Goal: Task Accomplishment & Management: Complete application form

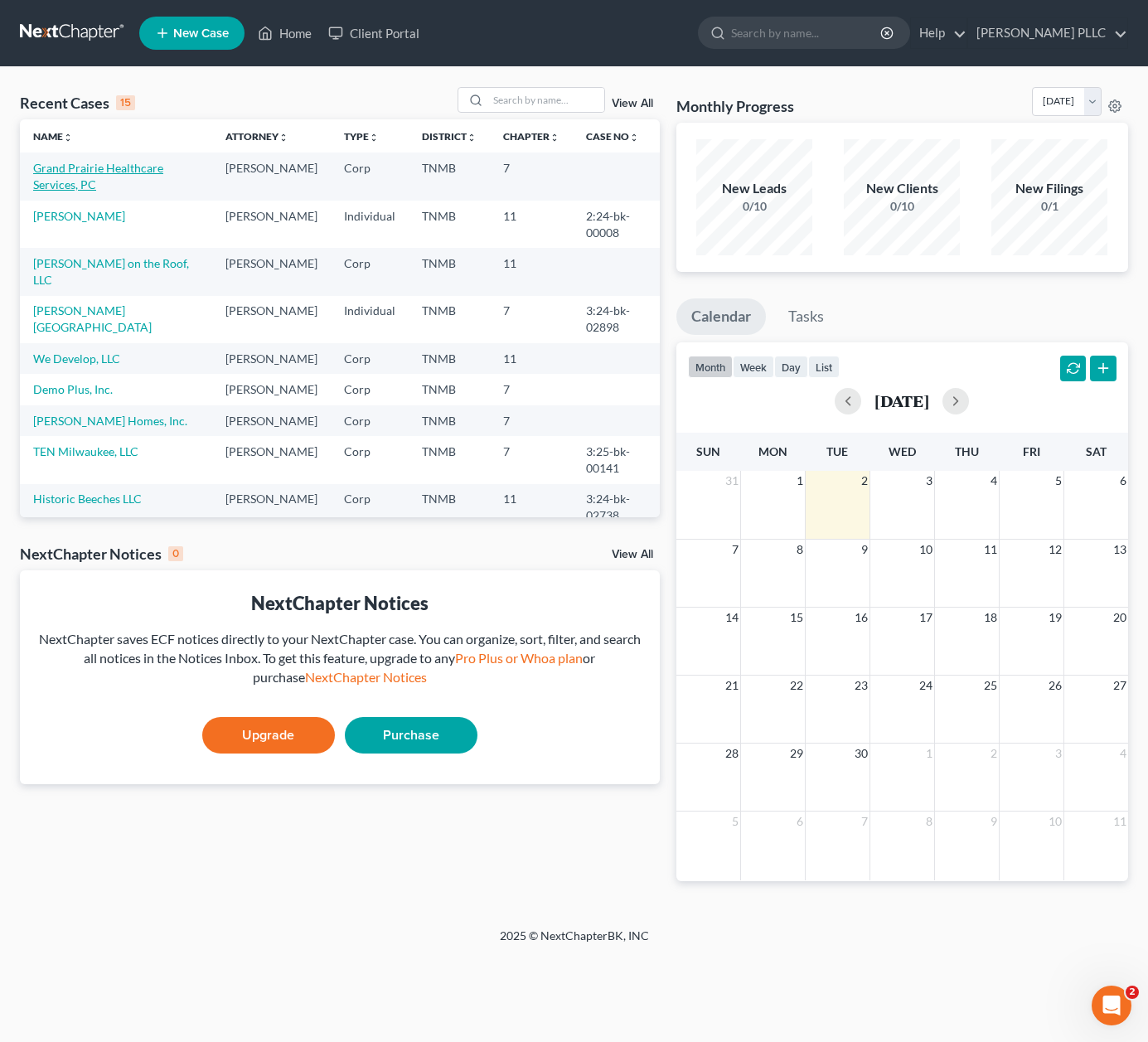
click at [155, 168] on link "Grand Prairie Healthcare Services, PC" at bounding box center [98, 176] width 130 height 31
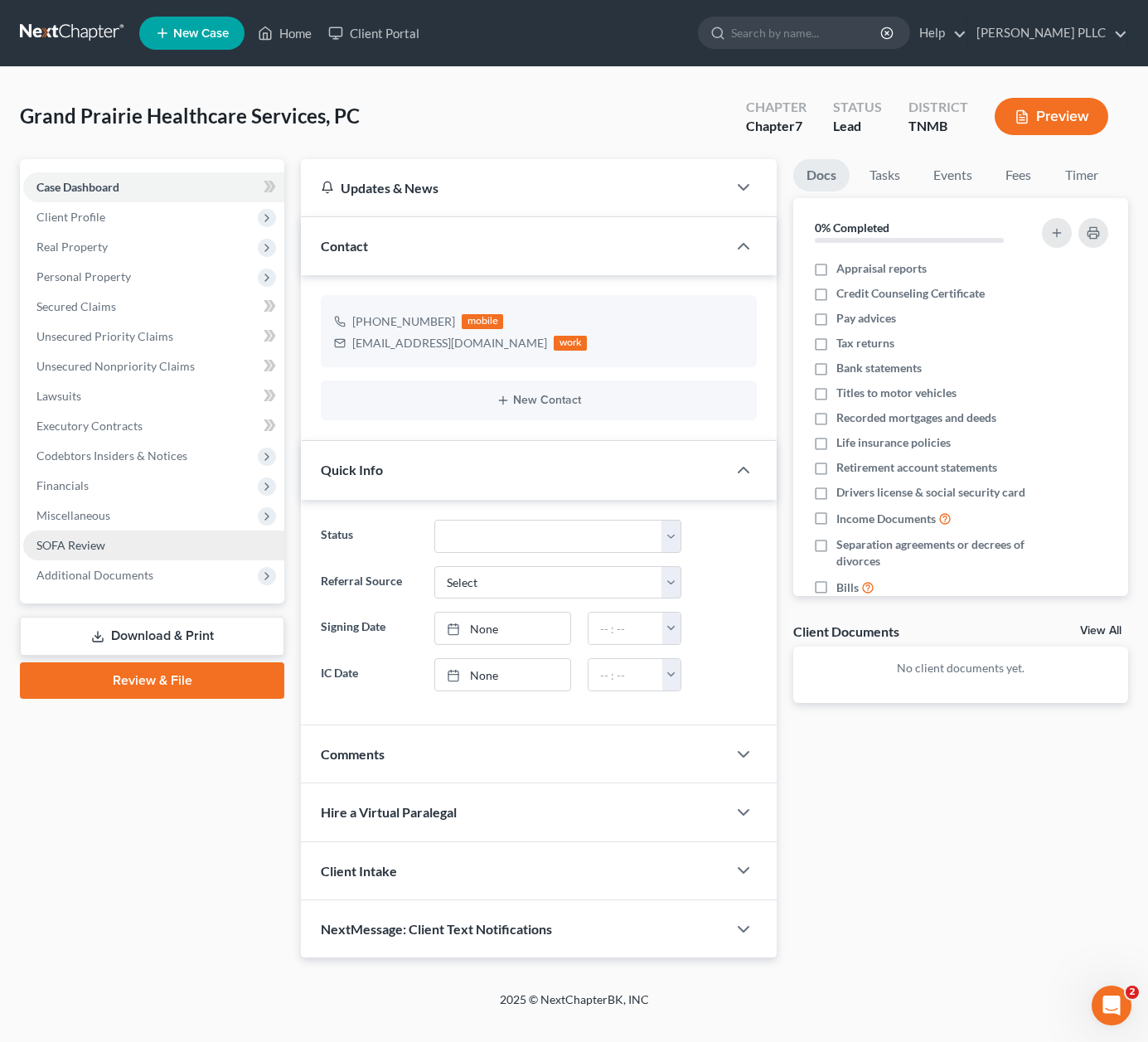
click at [113, 551] on link "SOFA Review" at bounding box center [153, 545] width 261 height 30
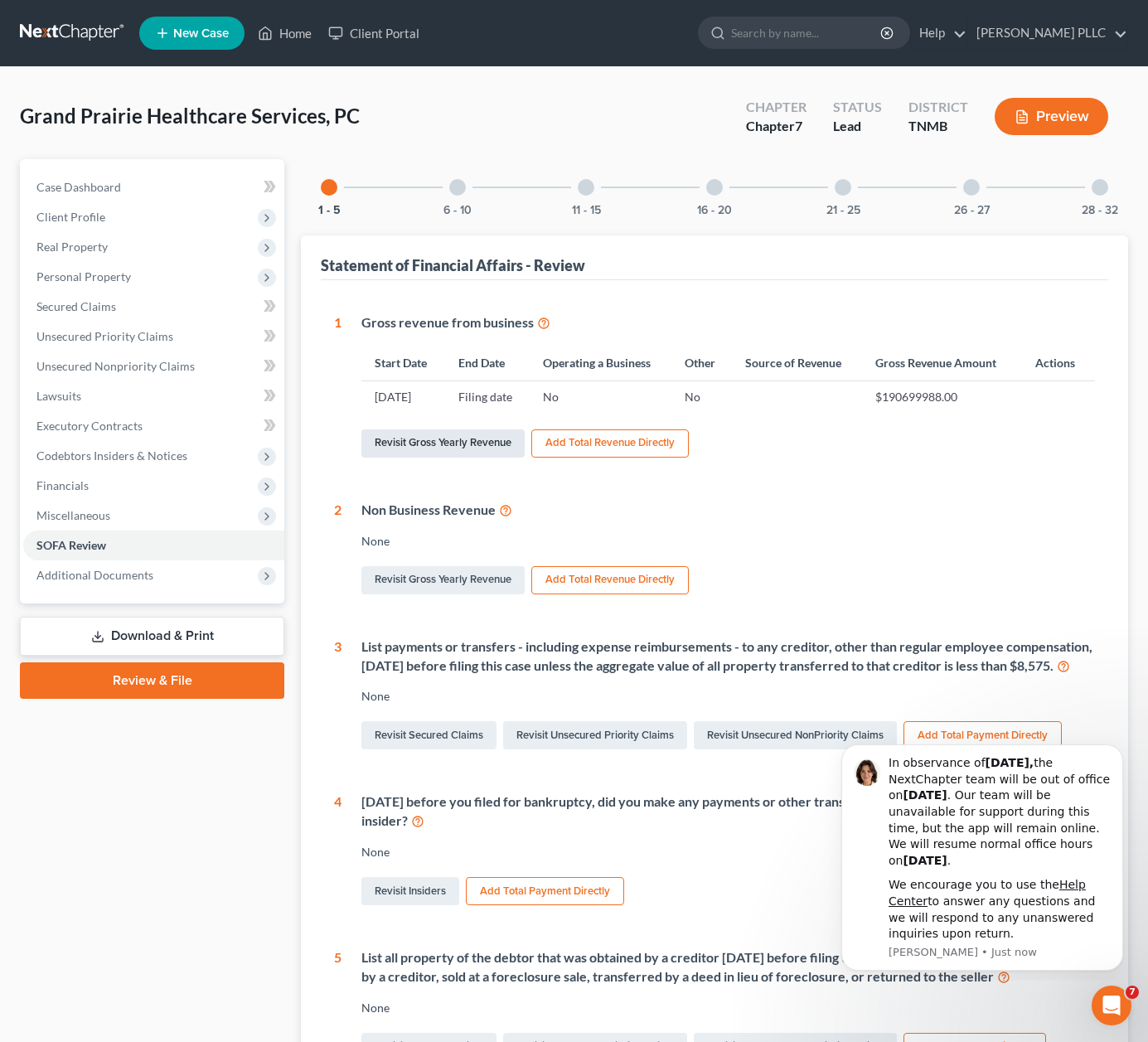
click at [468, 442] on link "Revisit Gross Yearly Revenue" at bounding box center [443, 443] width 163 height 28
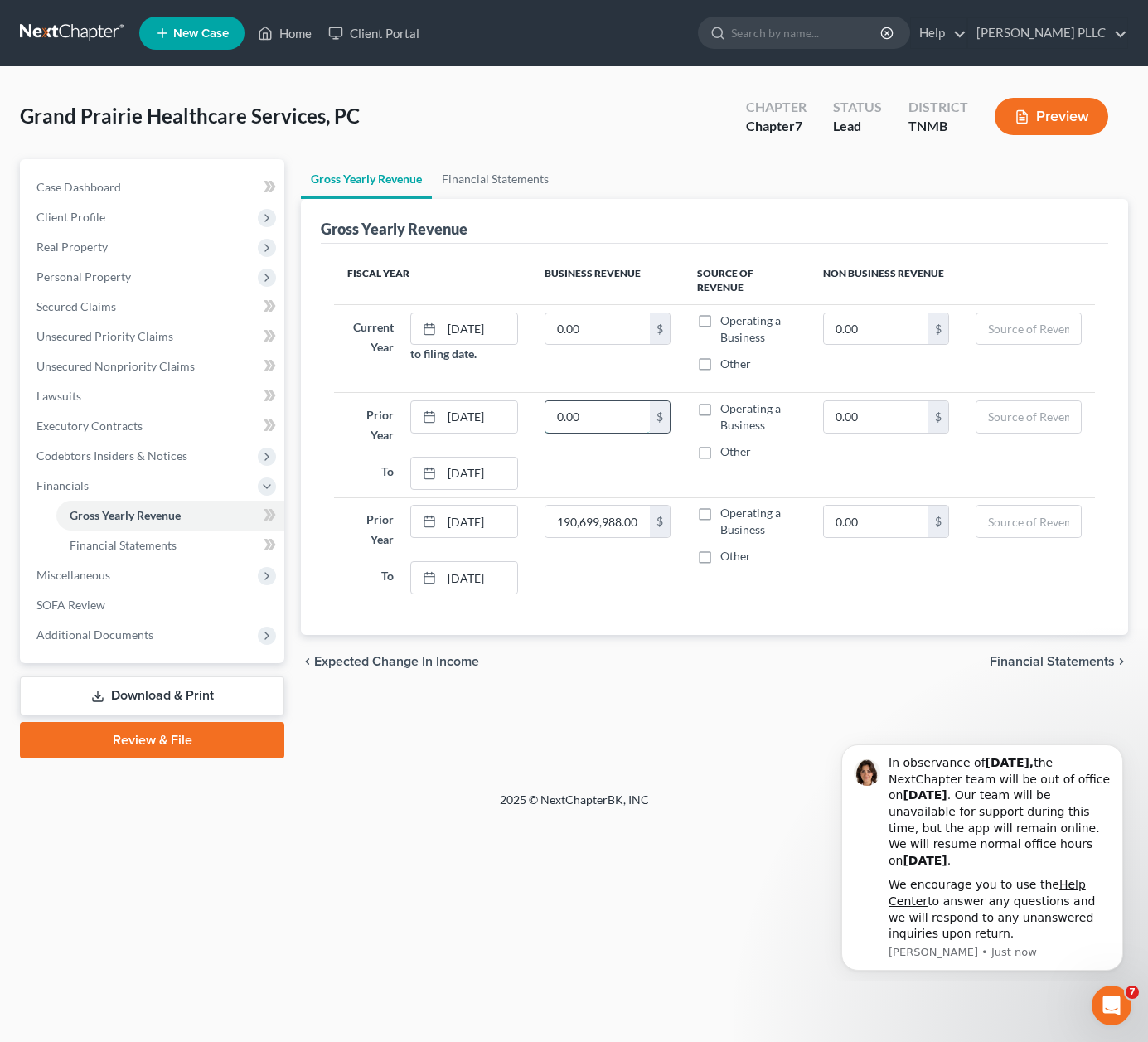
click at [622, 419] on input "0.00" at bounding box center [597, 416] width 104 height 31
click at [588, 328] on input "0.00" at bounding box center [597, 329] width 104 height 31
click at [720, 513] on label "Operating a Business" at bounding box center [758, 521] width 77 height 33
click at [727, 513] on input "Operating a Business" at bounding box center [732, 510] width 11 height 11
checkbox input "true"
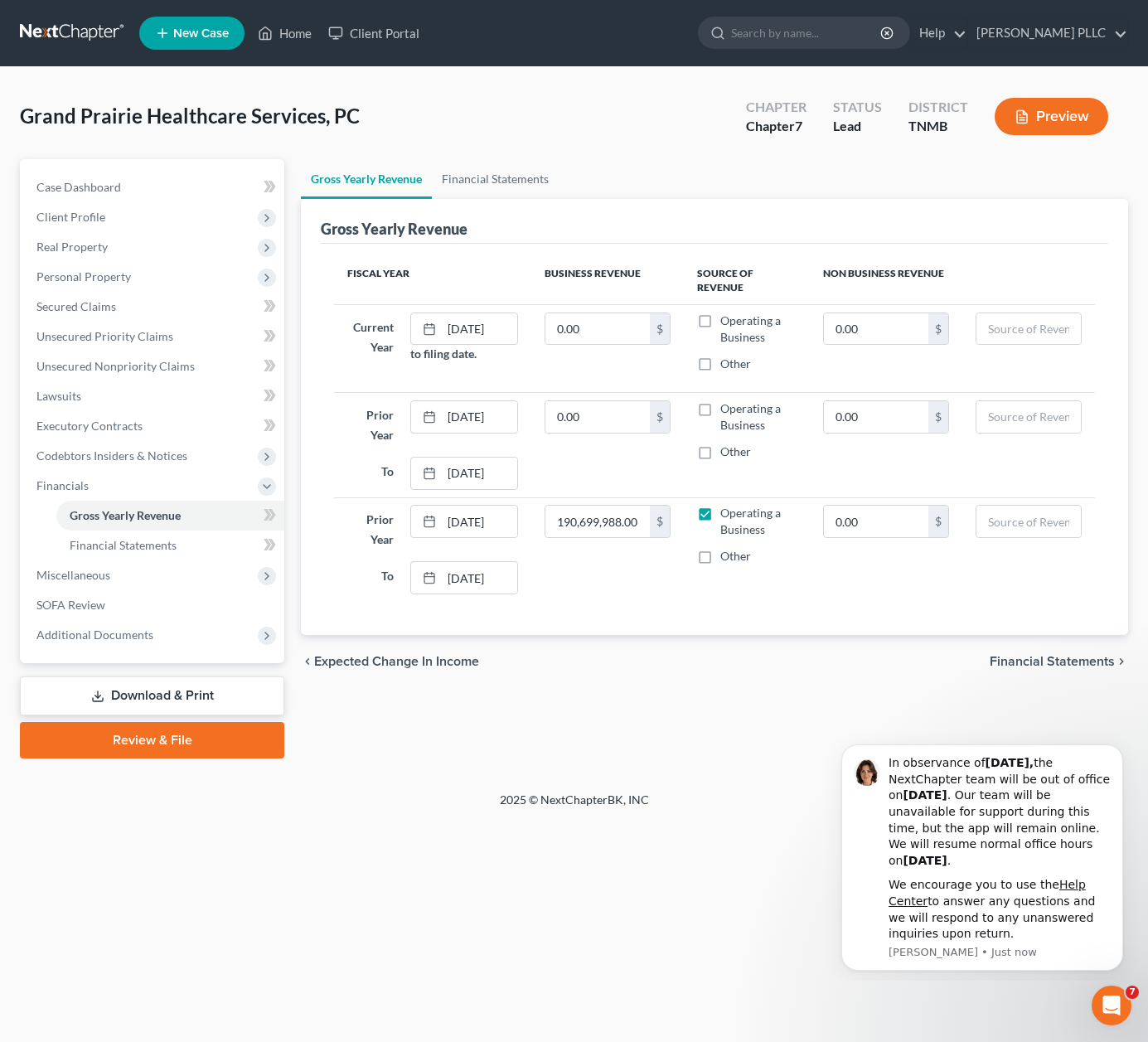
click at [720, 400] on label "Operating a Business" at bounding box center [758, 416] width 77 height 33
click at [727, 400] on input "Operating a Business" at bounding box center [732, 405] width 11 height 11
checkbox input "true"
click at [720, 321] on label "Operating a Business" at bounding box center [758, 329] width 77 height 33
click at [727, 321] on input "Operating a Business" at bounding box center [732, 318] width 11 height 11
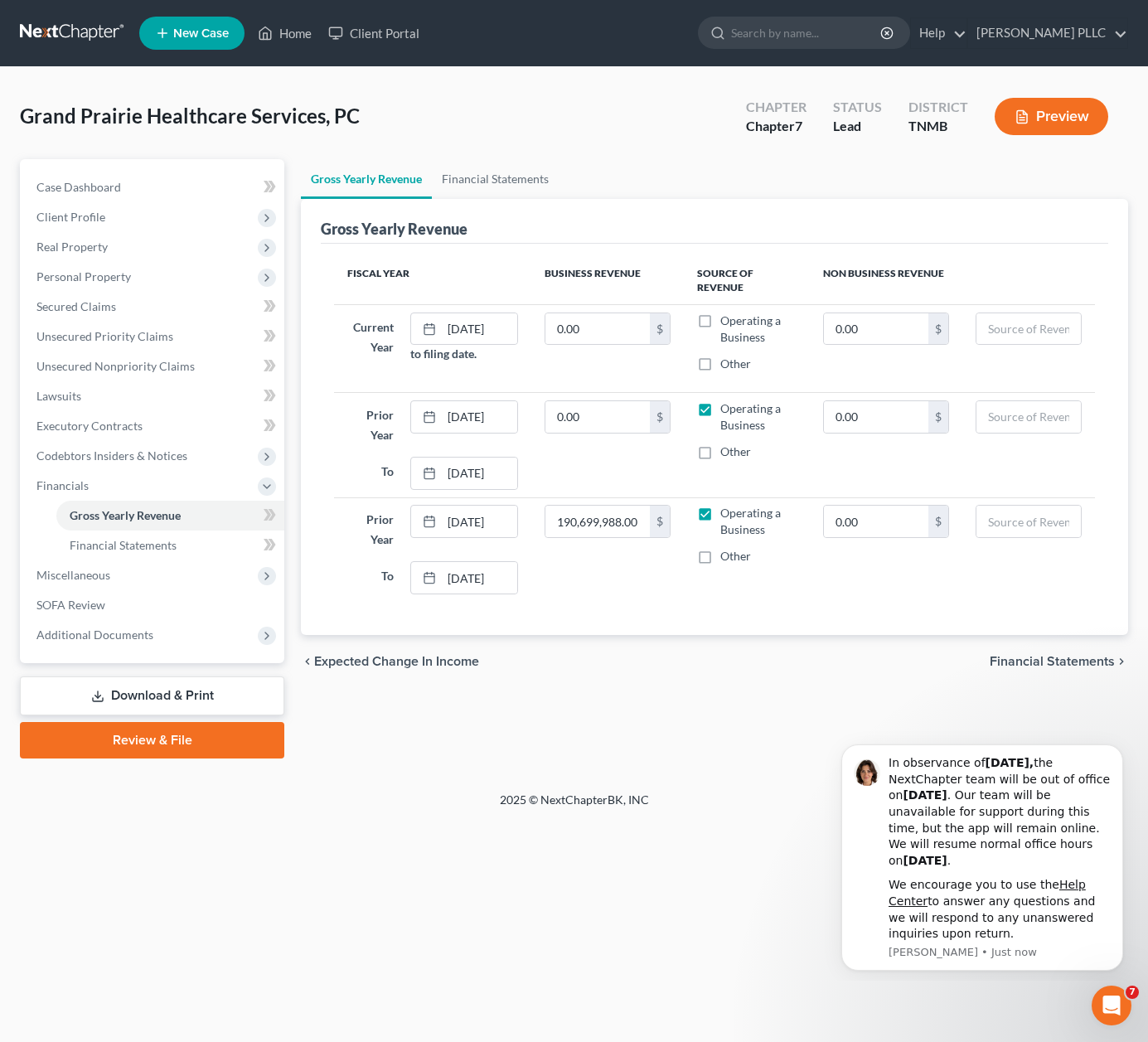
checkbox input "true"
click at [1035, 121] on button "Preview" at bounding box center [1051, 116] width 114 height 37
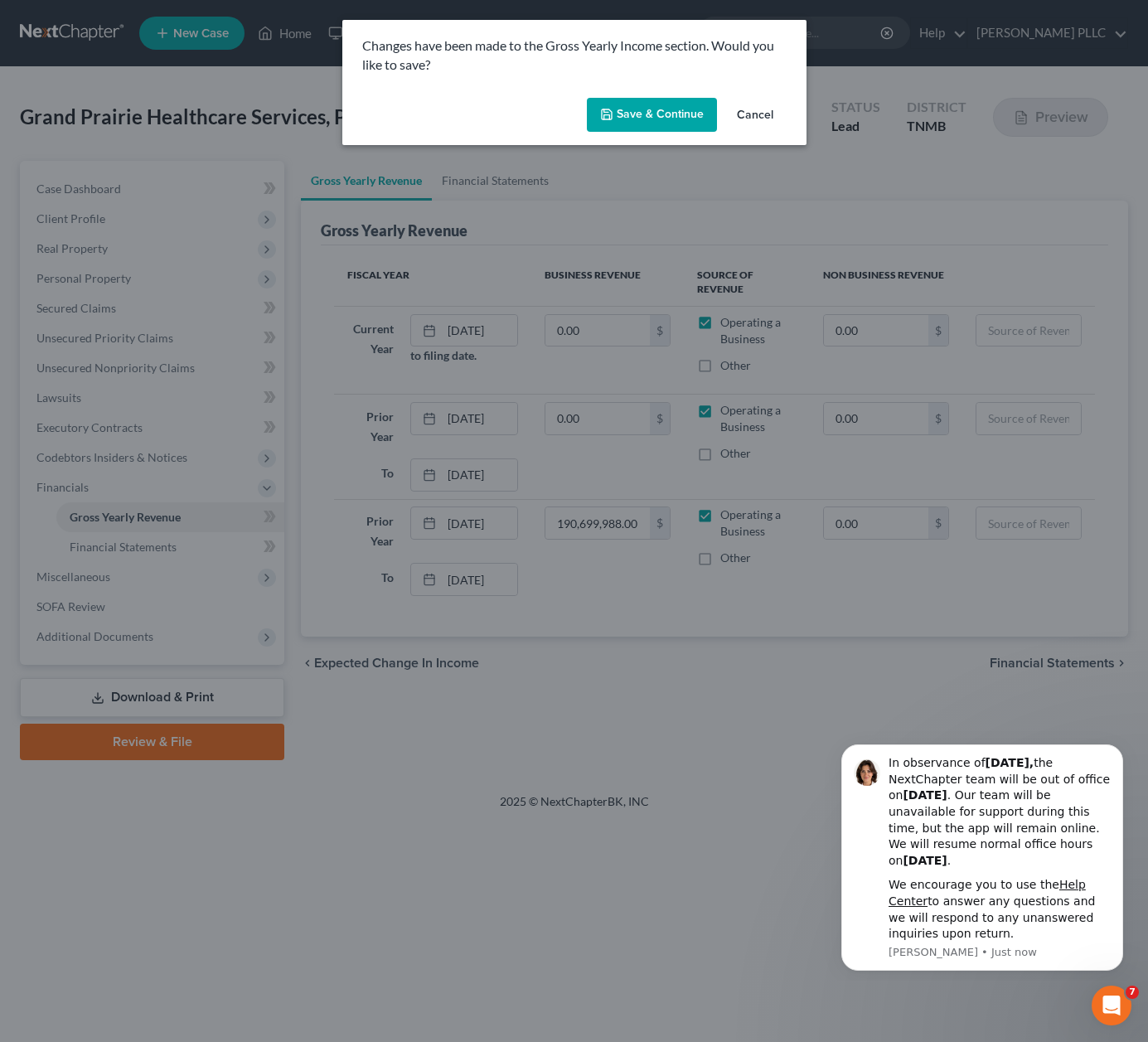
click at [675, 115] on button "Save & Continue" at bounding box center [651, 115] width 130 height 35
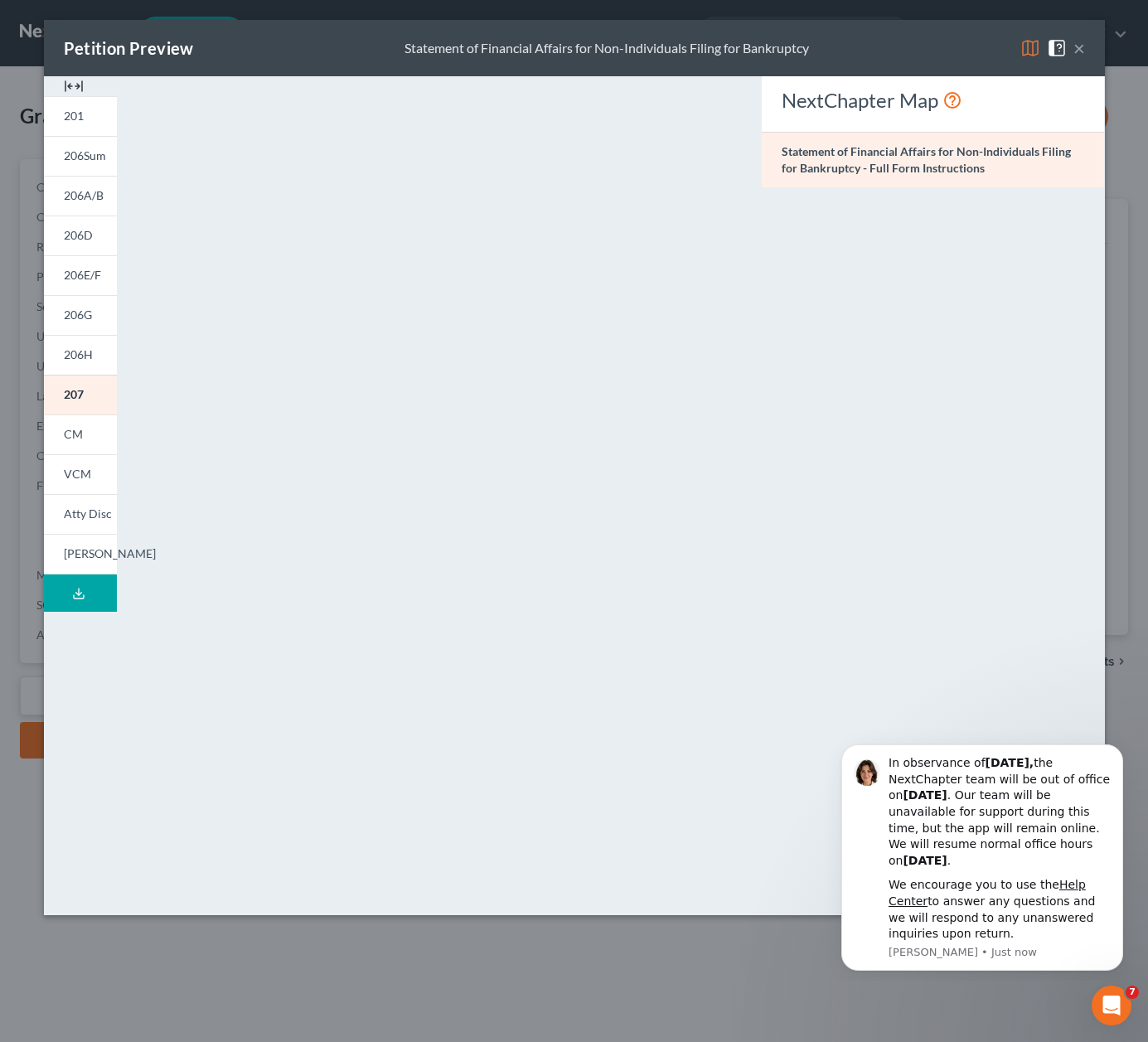
click at [1079, 50] on button "×" at bounding box center [1079, 48] width 12 height 20
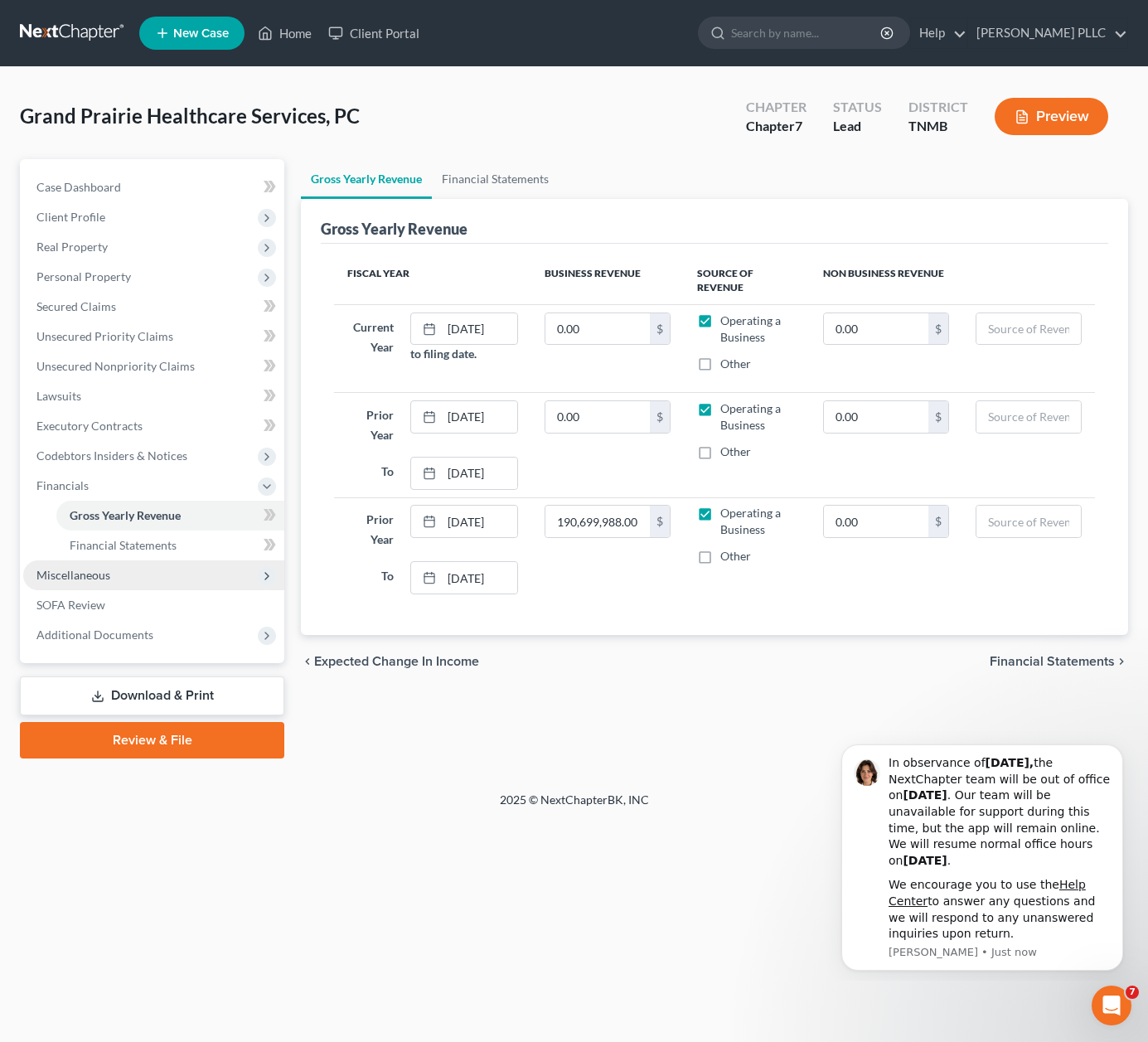
click at [112, 576] on span "Miscellaneous" at bounding box center [153, 575] width 261 height 30
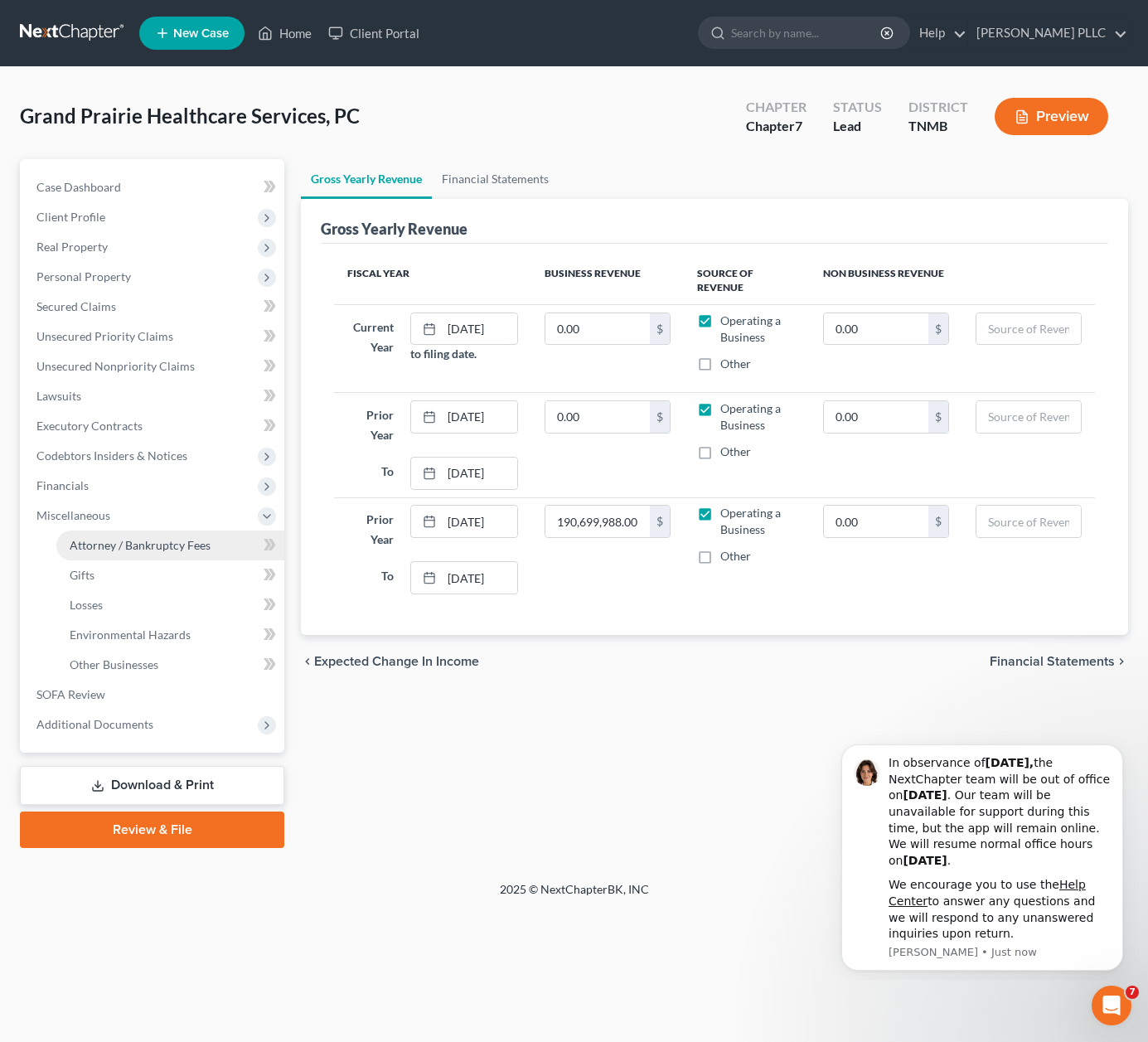
click at [128, 553] on link "Attorney / Bankruptcy Fees" at bounding box center [170, 545] width 228 height 30
select select "0"
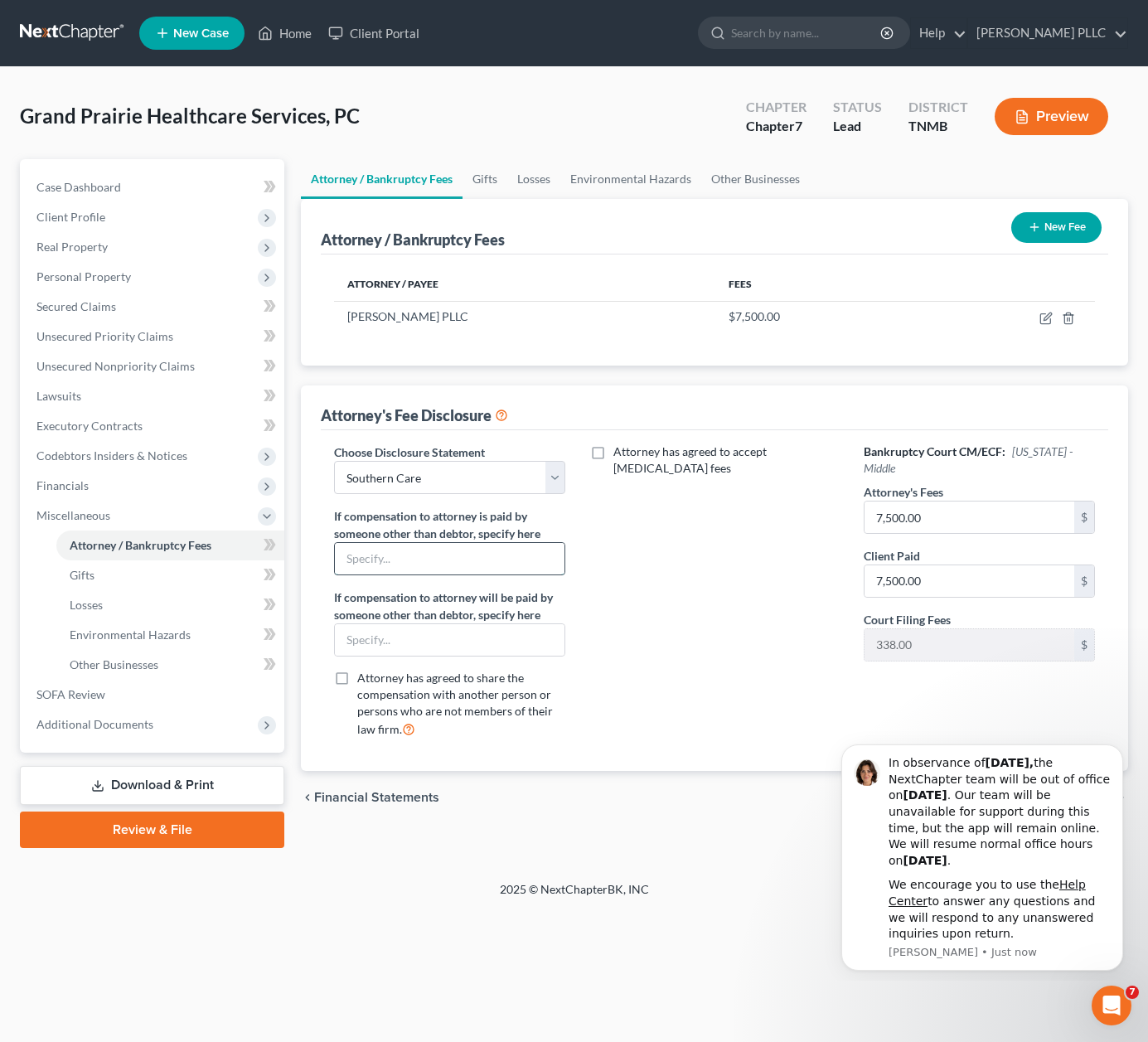
click at [456, 555] on input "text" at bounding box center [449, 558] width 229 height 31
type input "Wellpath"
